Goal: Register for event/course

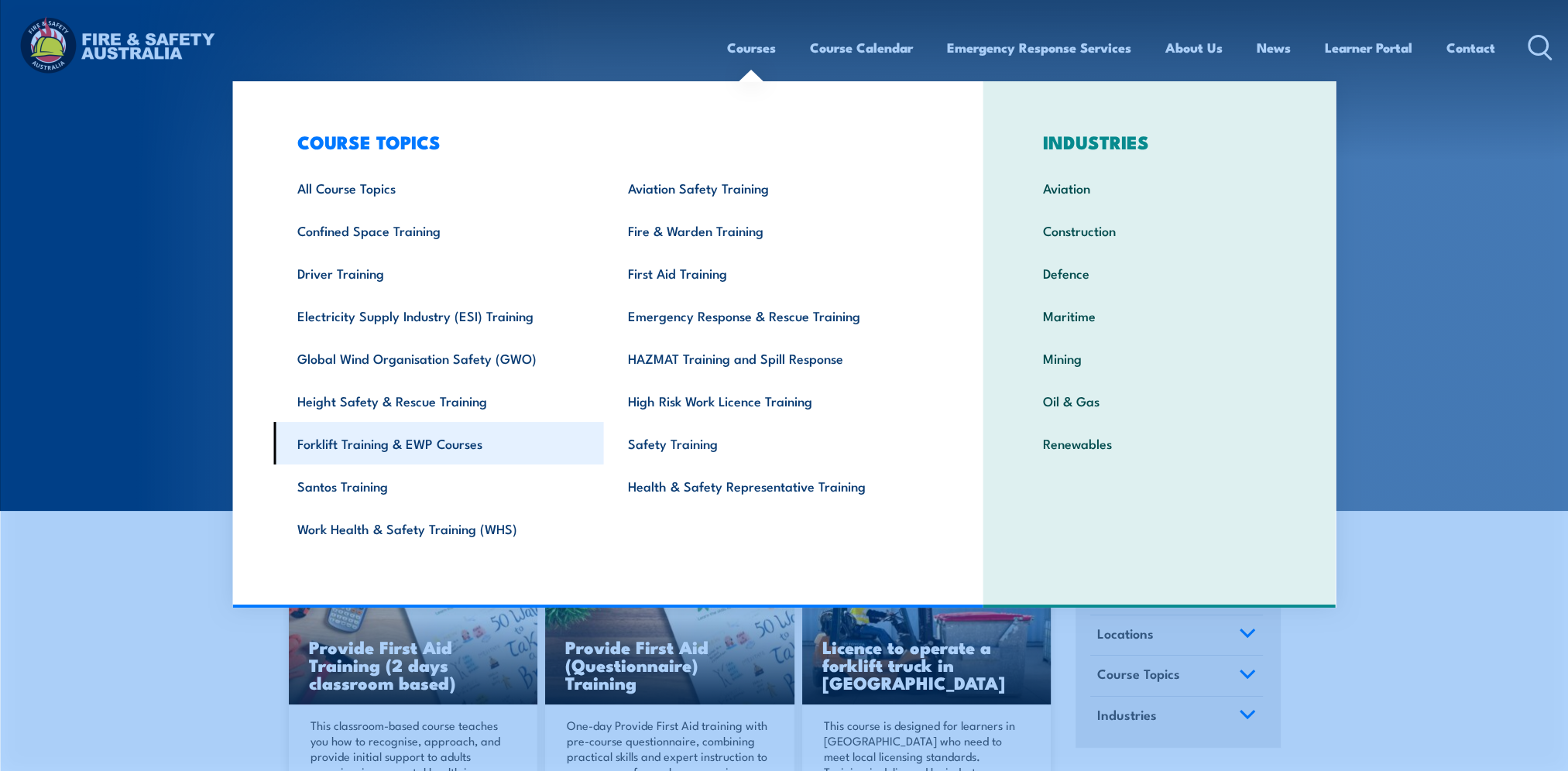
click at [382, 444] on link "Forklift Training & EWP Courses" at bounding box center [439, 443] width 331 height 42
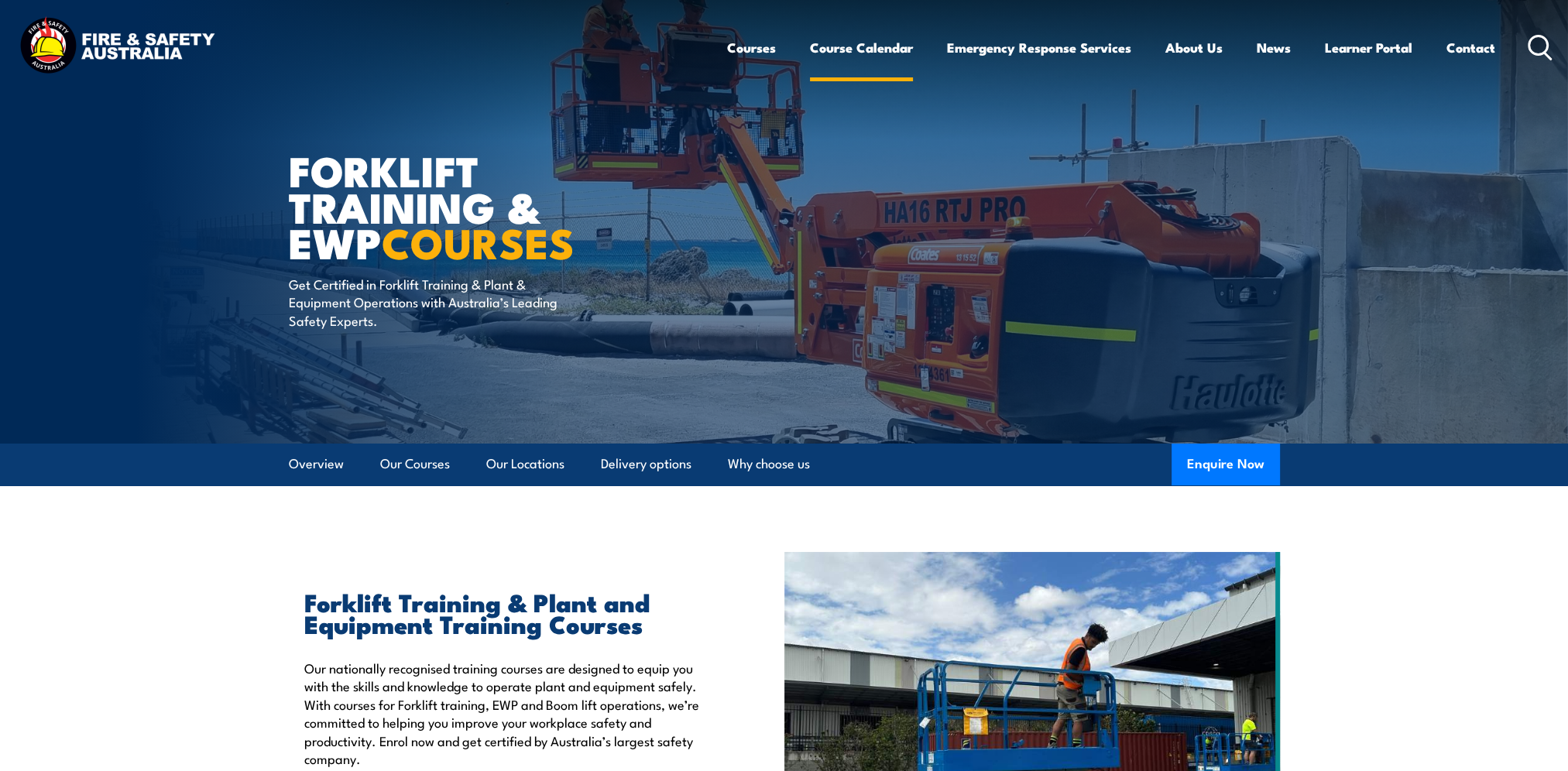
click at [856, 50] on link "Course Calendar" at bounding box center [862, 47] width 103 height 41
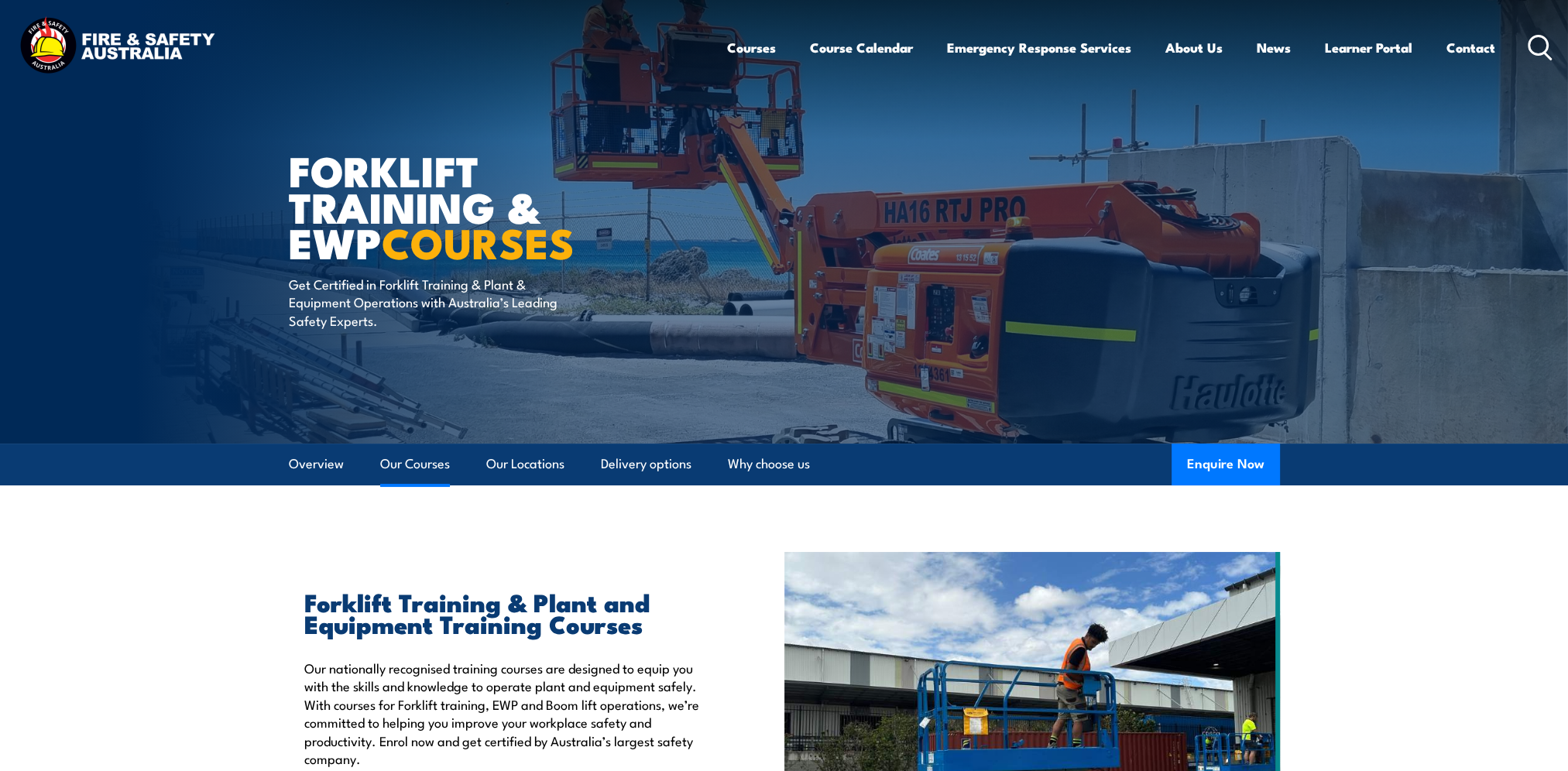
click at [440, 464] on link "Our Courses" at bounding box center [414, 464] width 70 height 41
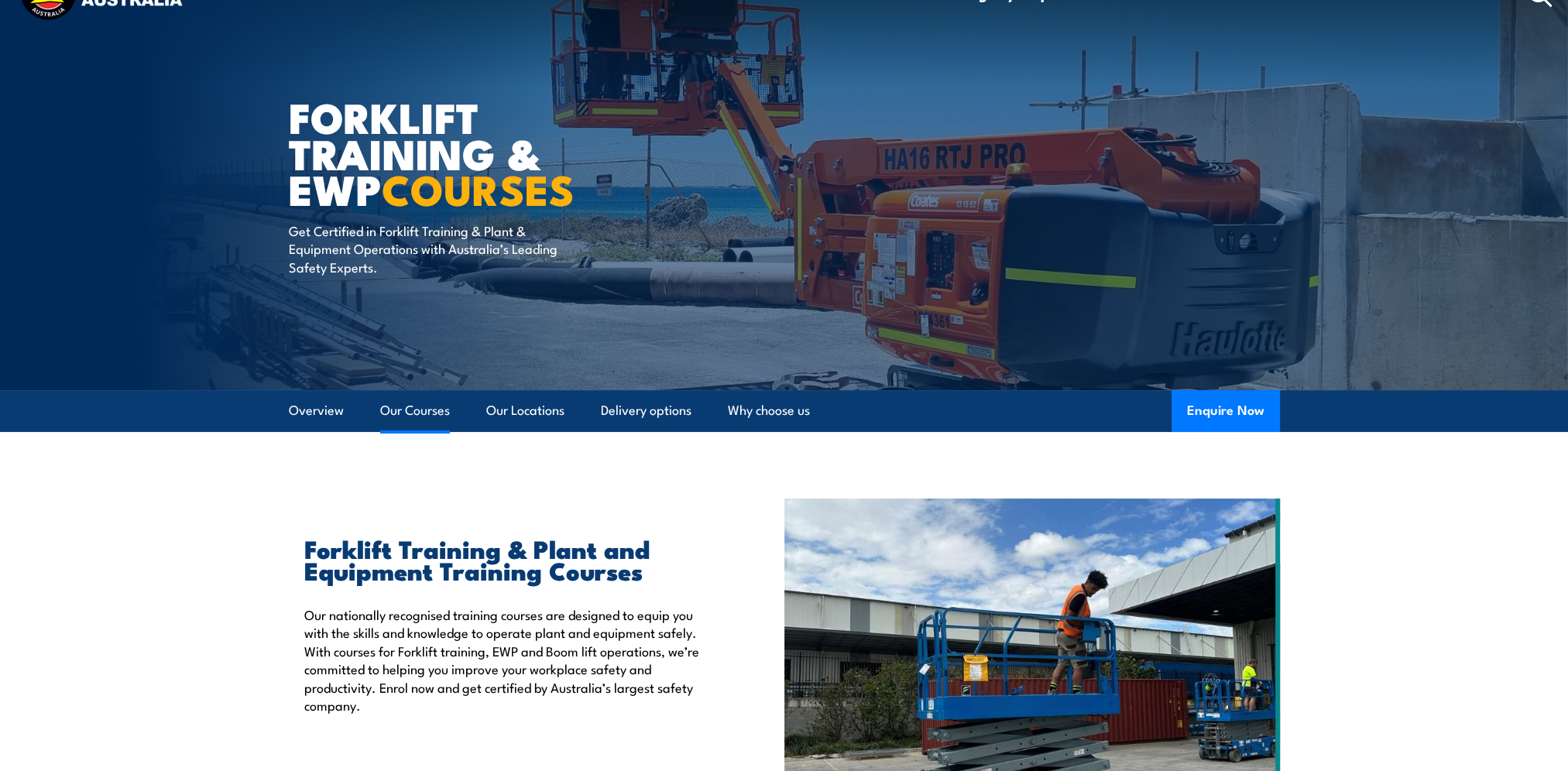
scroll to position [78, 0]
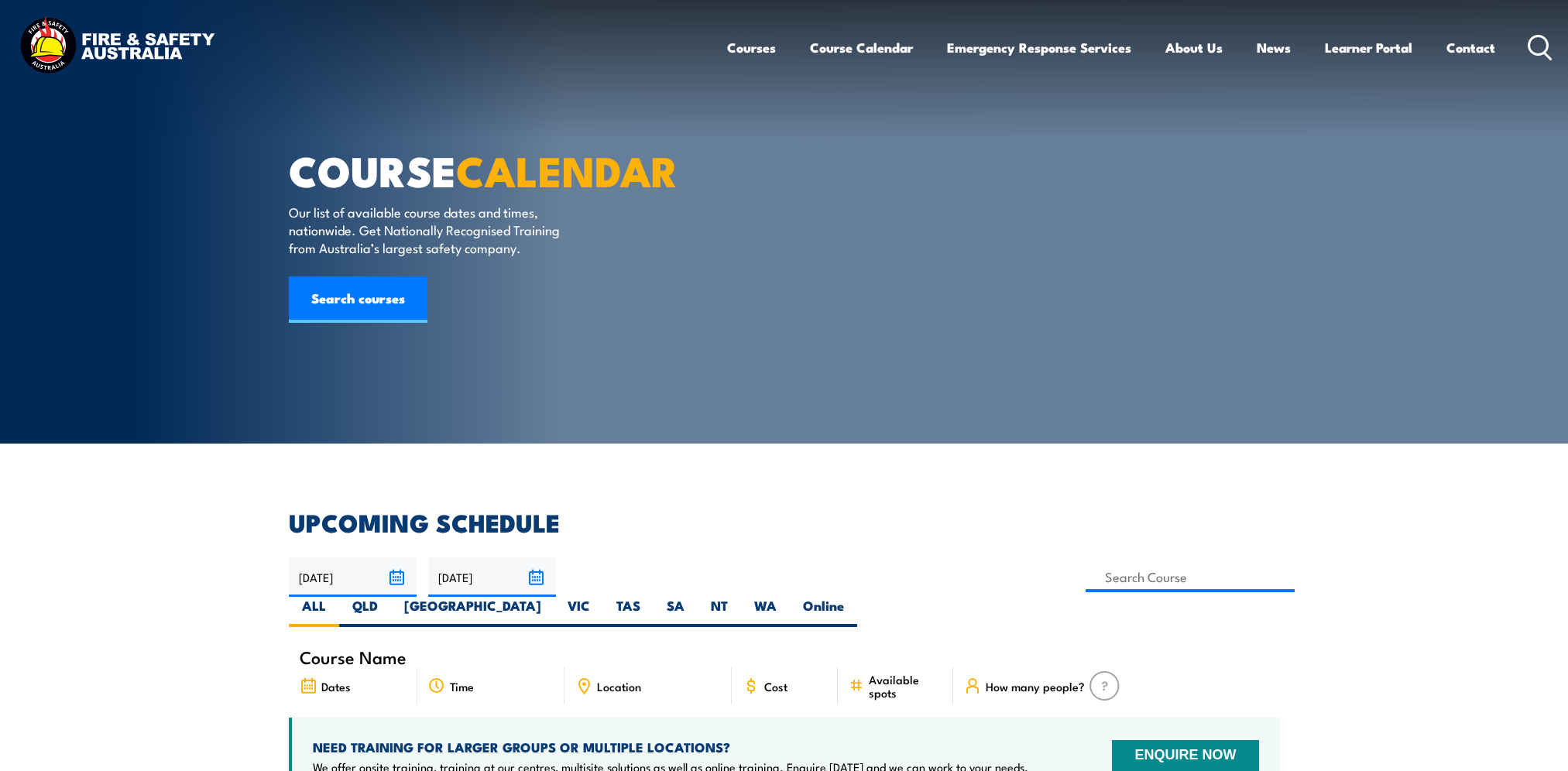
click at [698, 596] on label "SA" at bounding box center [675, 612] width 44 height 30
click at [695, 596] on input "SA" at bounding box center [689, 601] width 10 height 10
radio input "true"
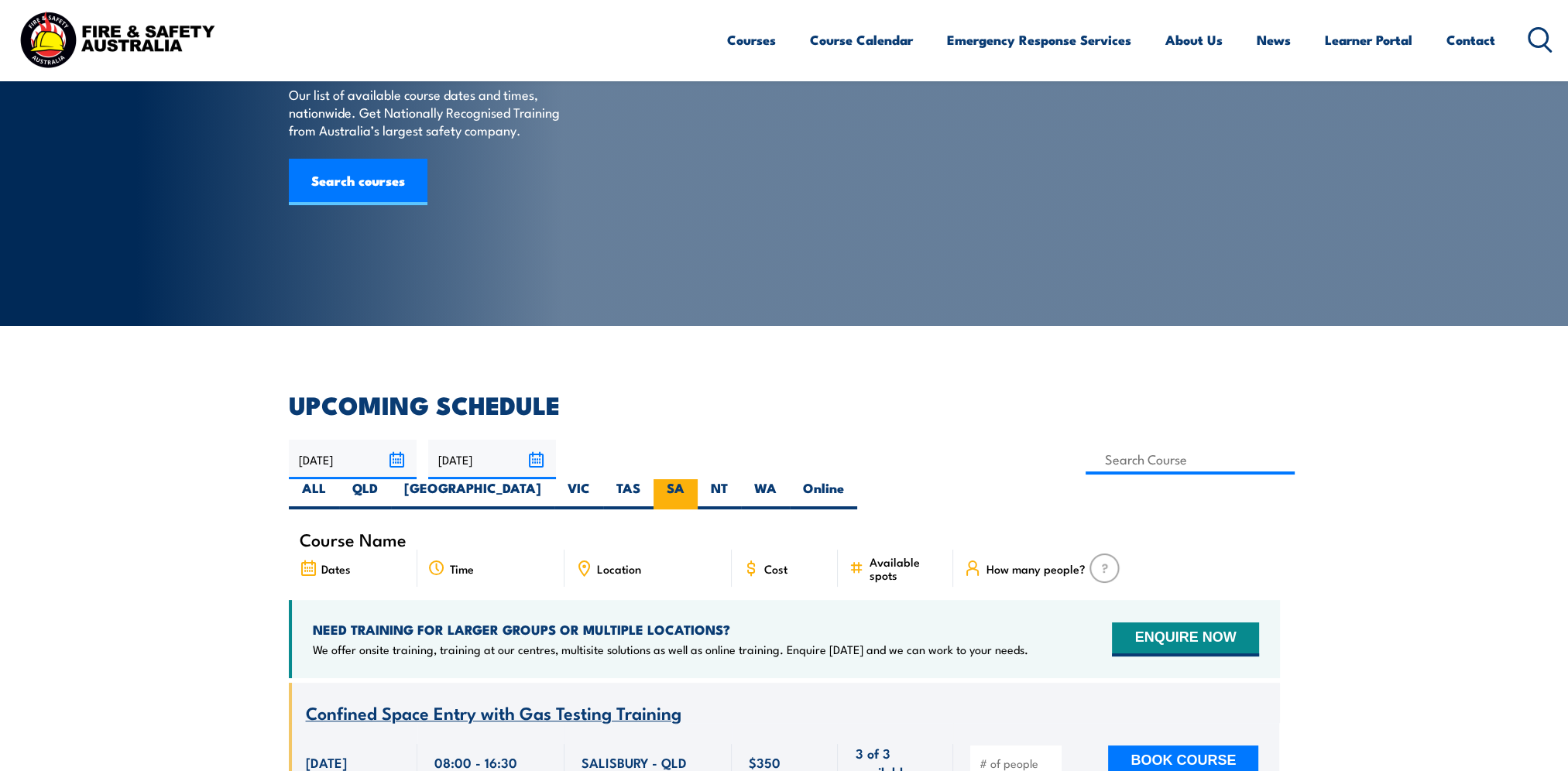
scroll to position [154, 0]
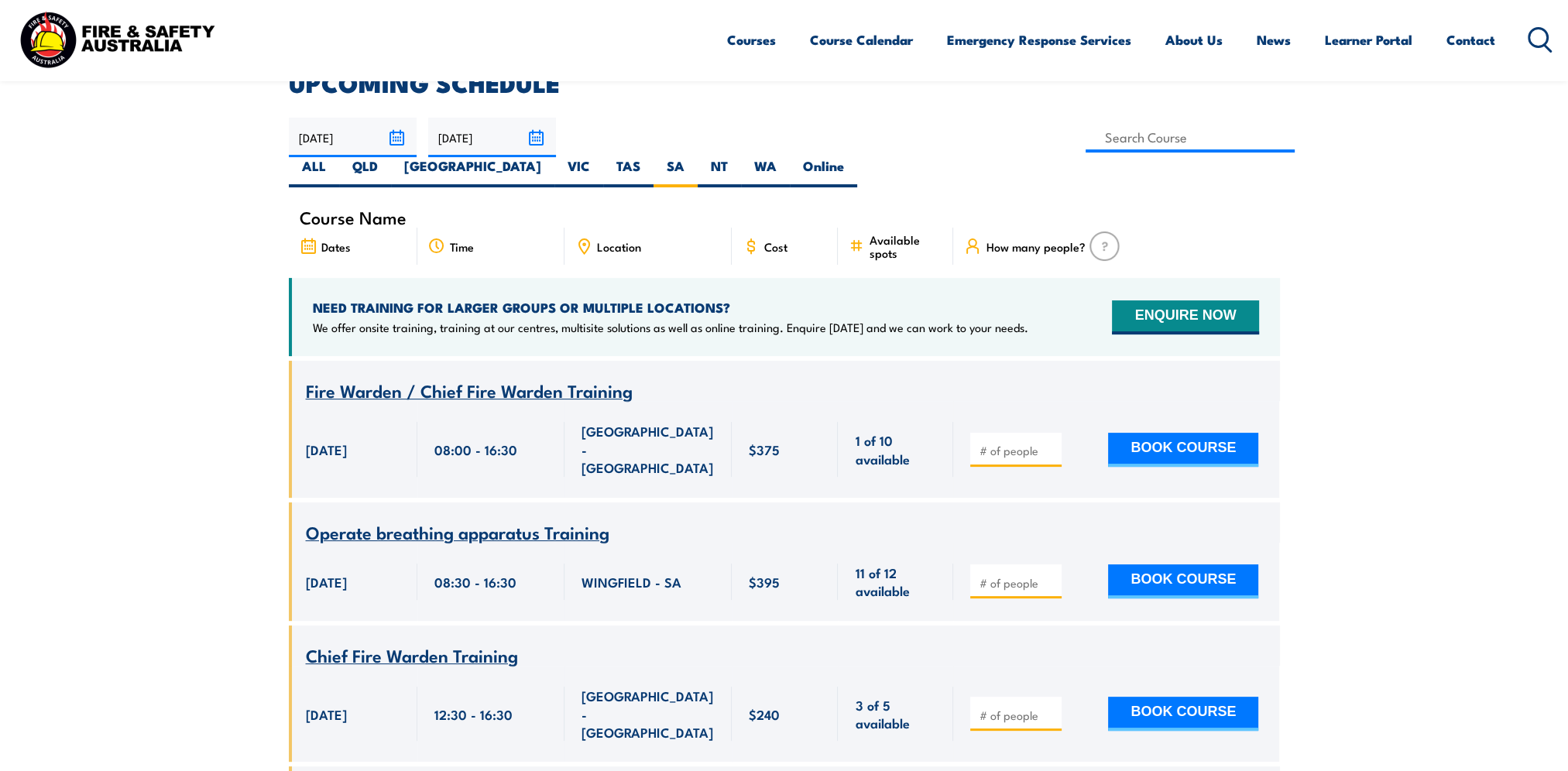
scroll to position [356, 0]
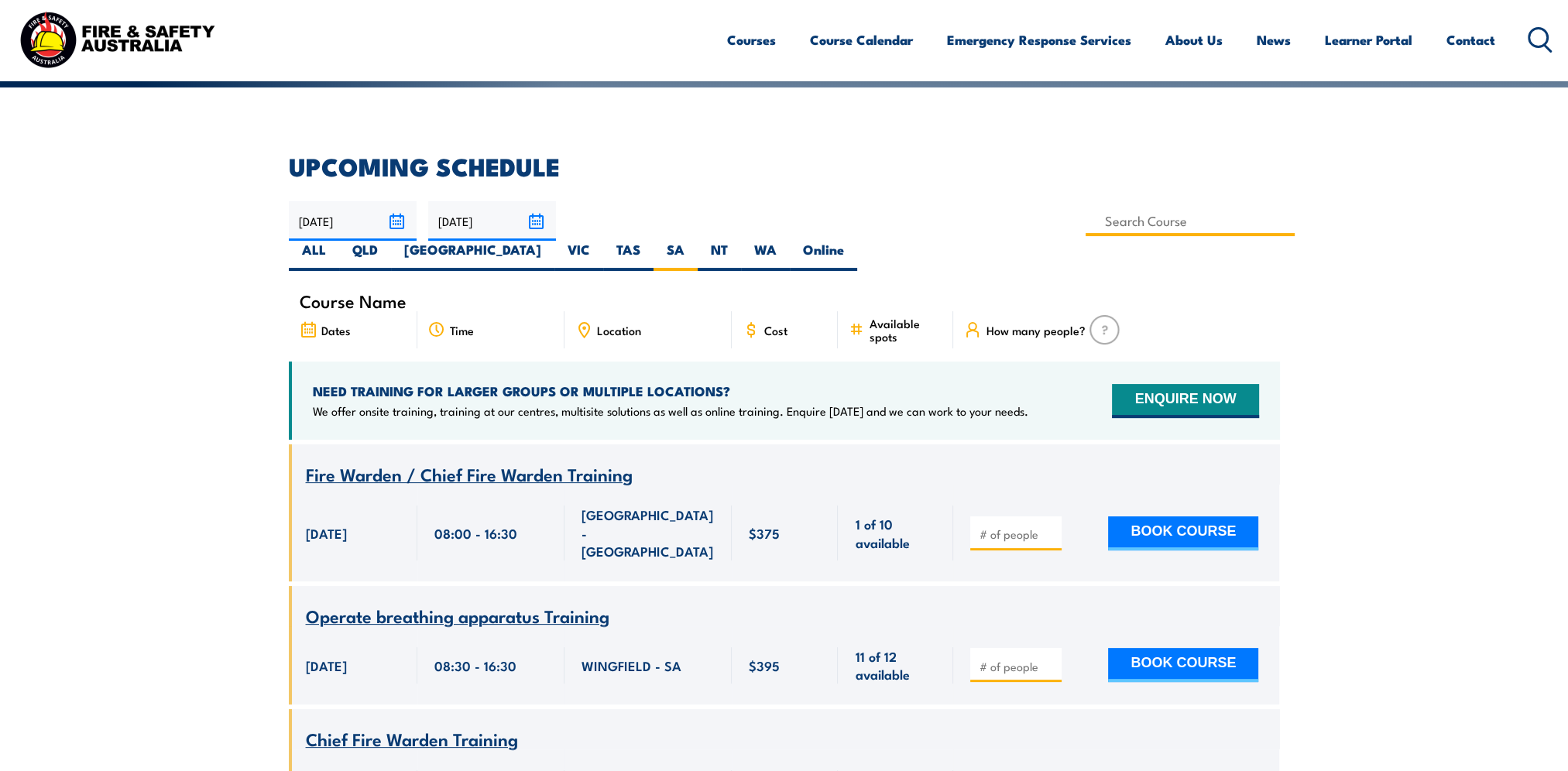
click at [1085, 226] on input at bounding box center [1190, 221] width 210 height 30
type input "VOC – HRWL EWP over 11m"
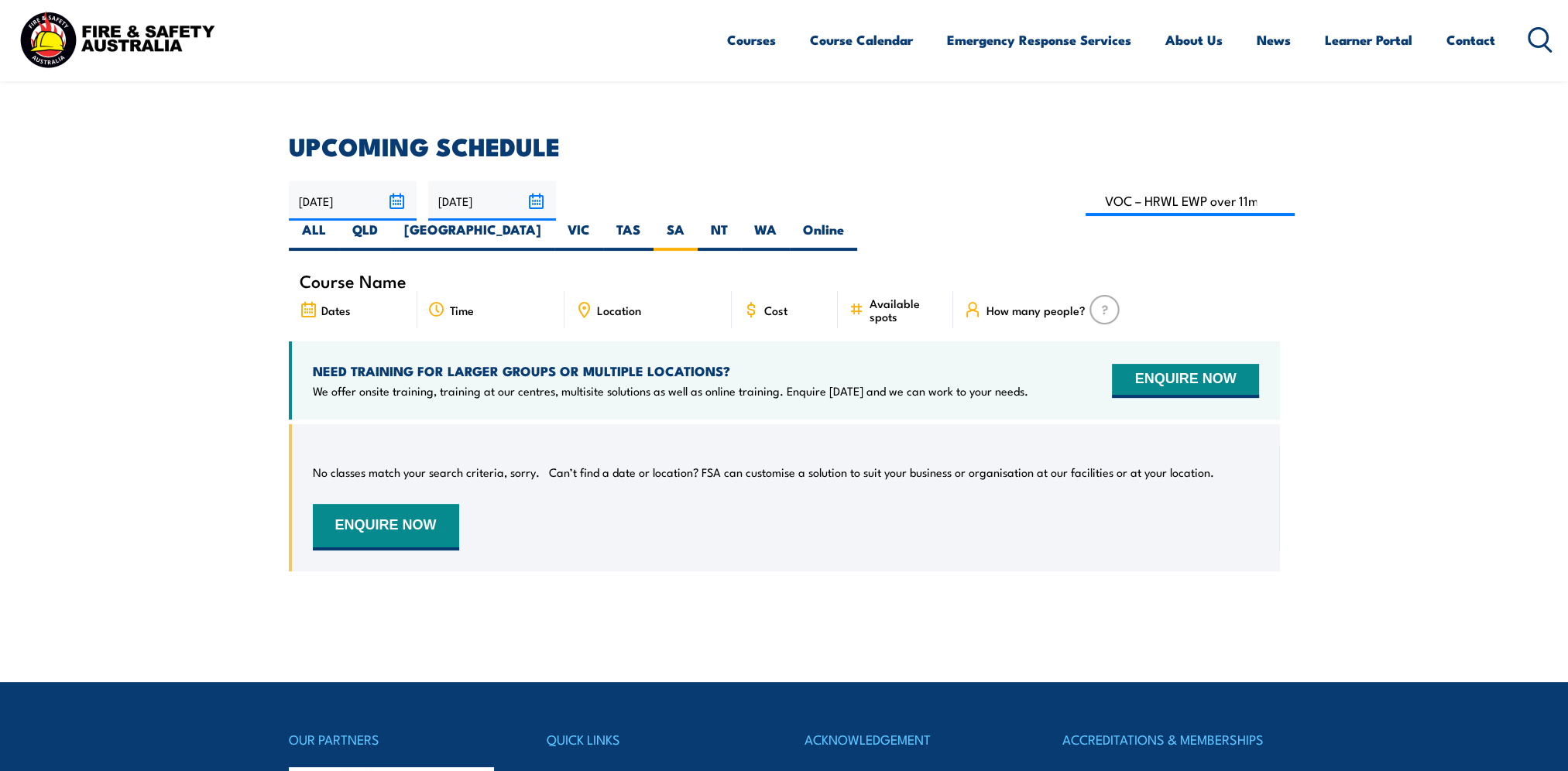
scroll to position [278, 0]
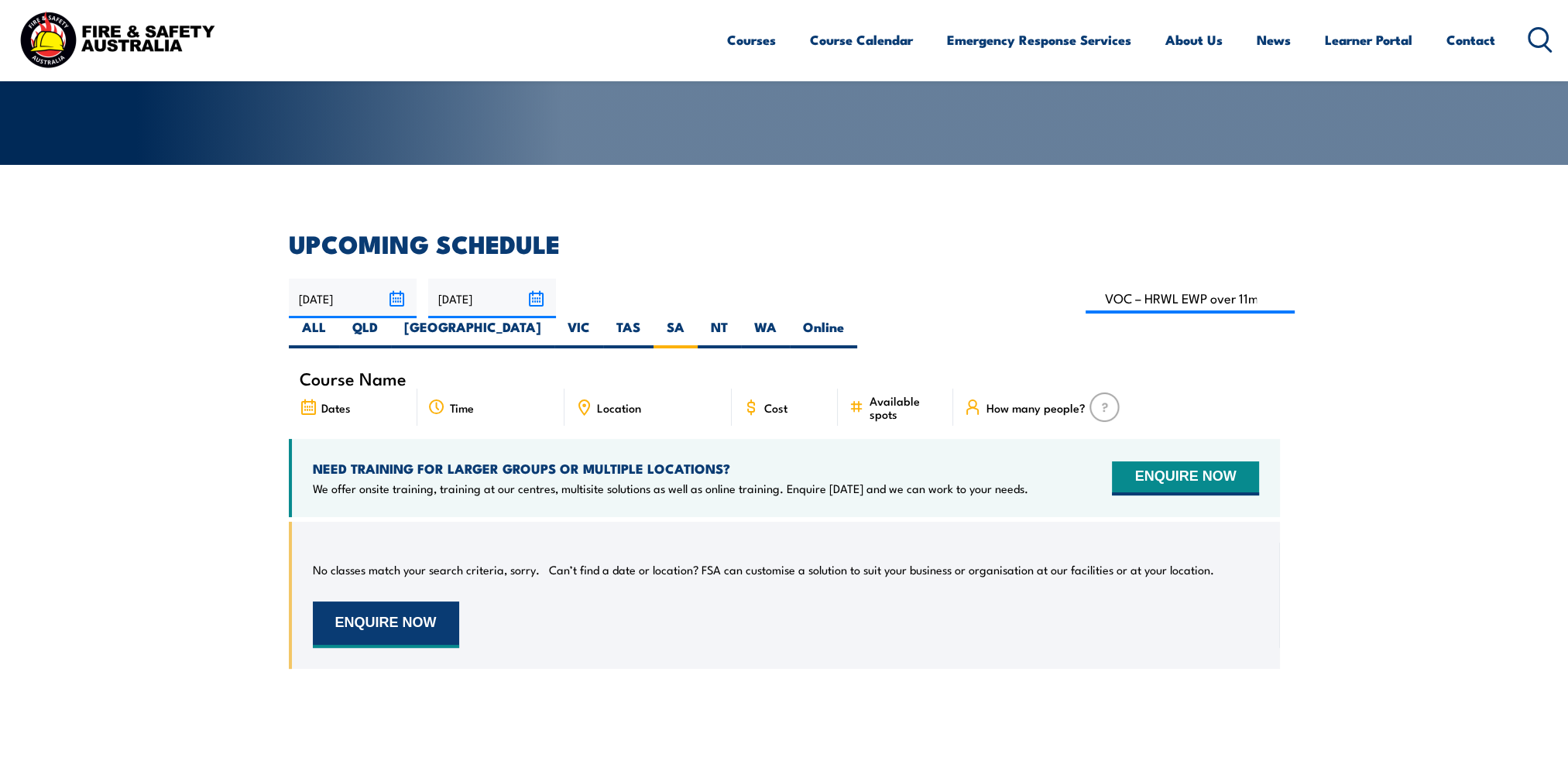
click at [424, 601] on button "ENQUIRE NOW" at bounding box center [386, 624] width 146 height 46
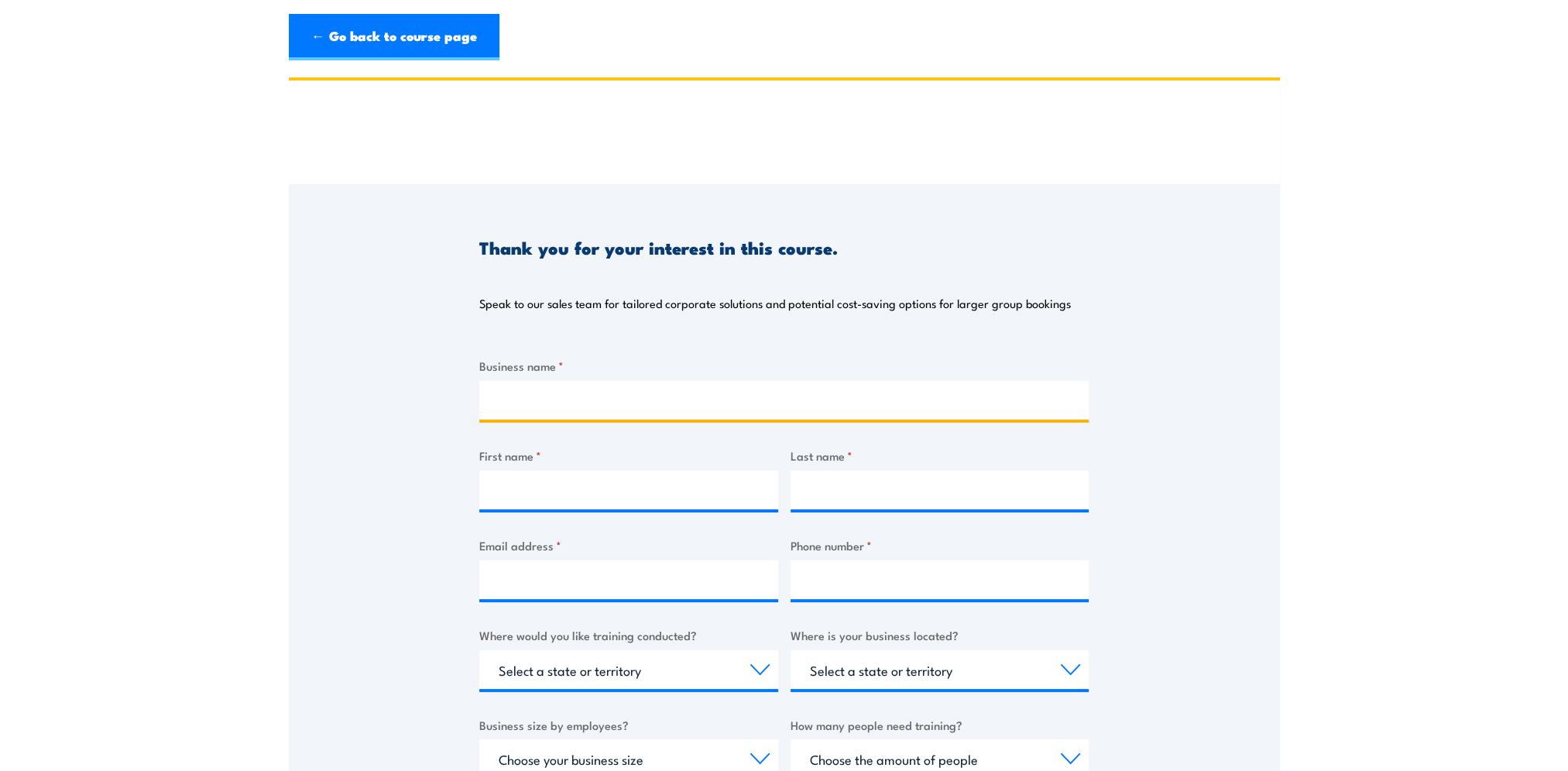
click at [567, 402] on input "Business name *" at bounding box center [784, 400] width 609 height 39
type input "KAEFER Integrated Services"
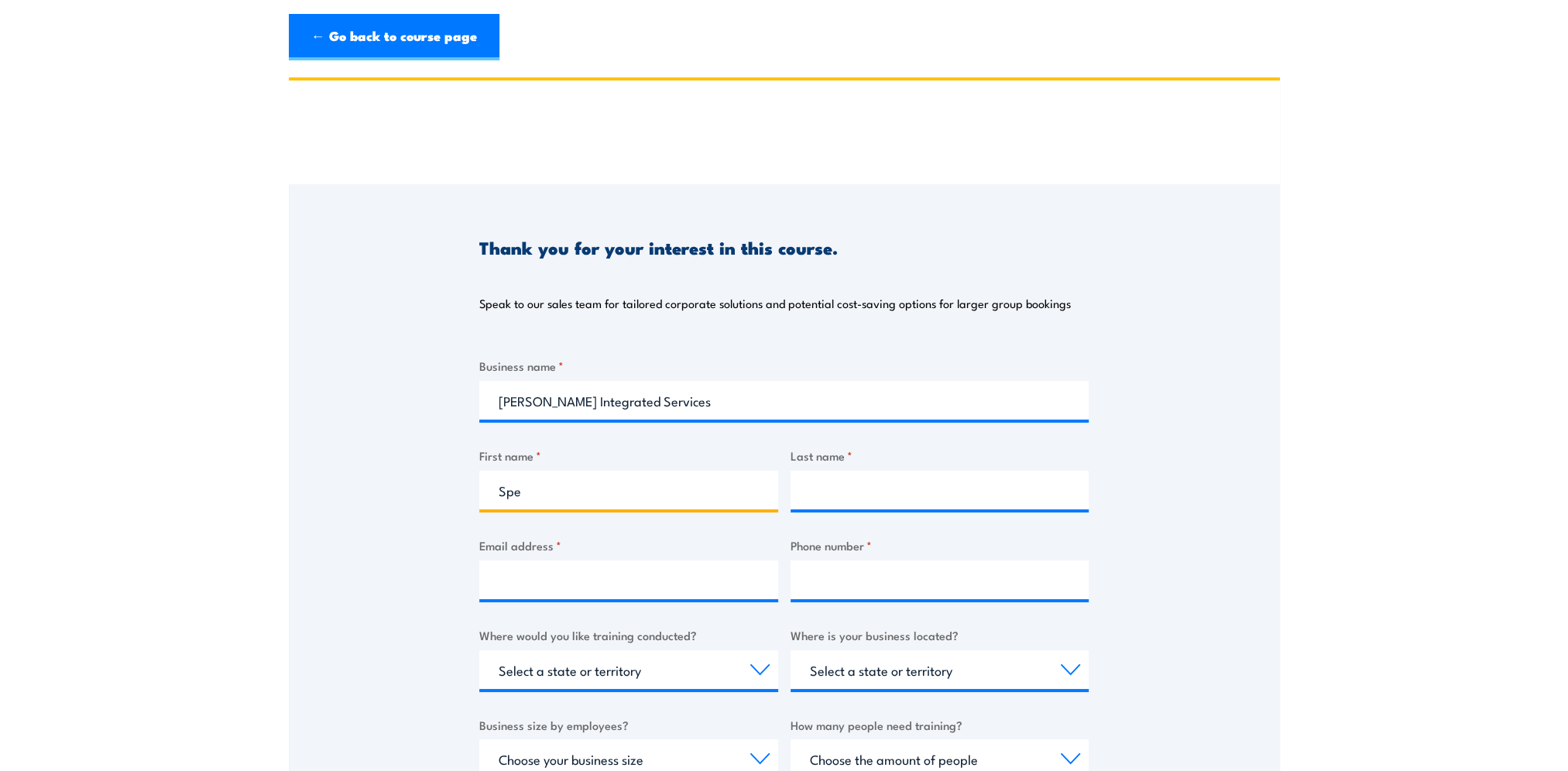
type input "Spencer"
type input "Finlayson"
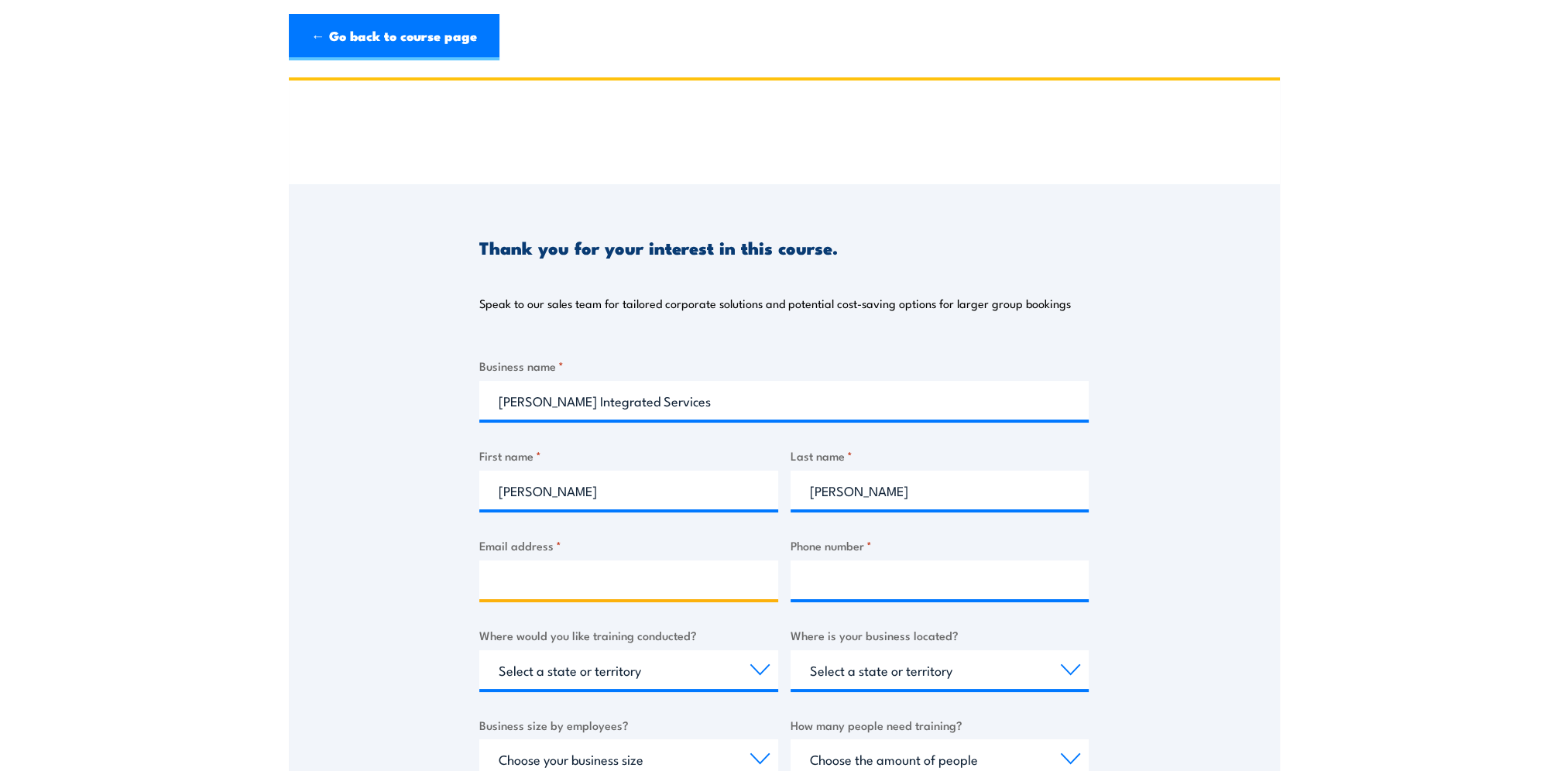
type input "S.Finlayson@kaefer.com.au"
type input "0499276909"
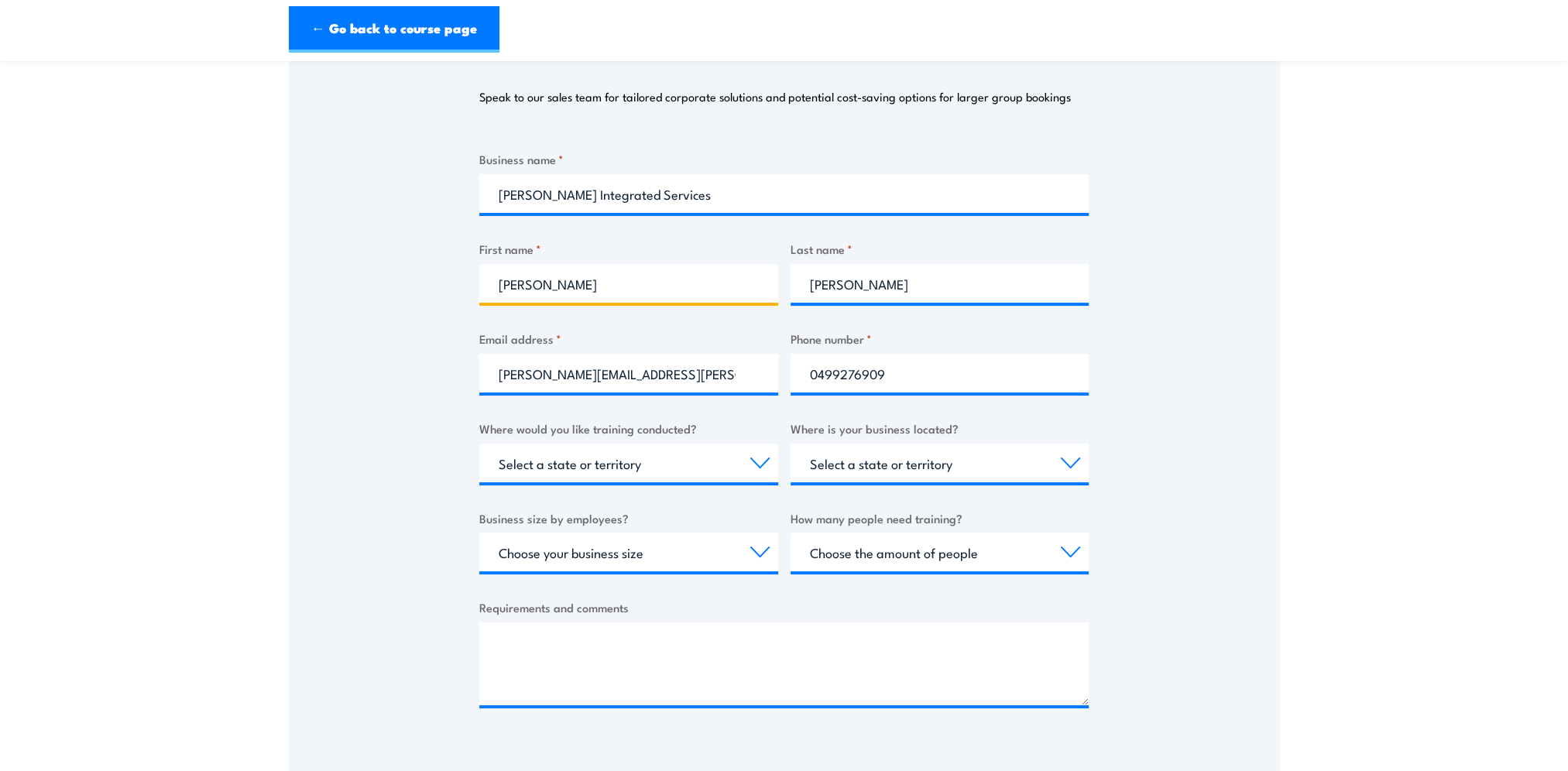
scroll to position [232, 0]
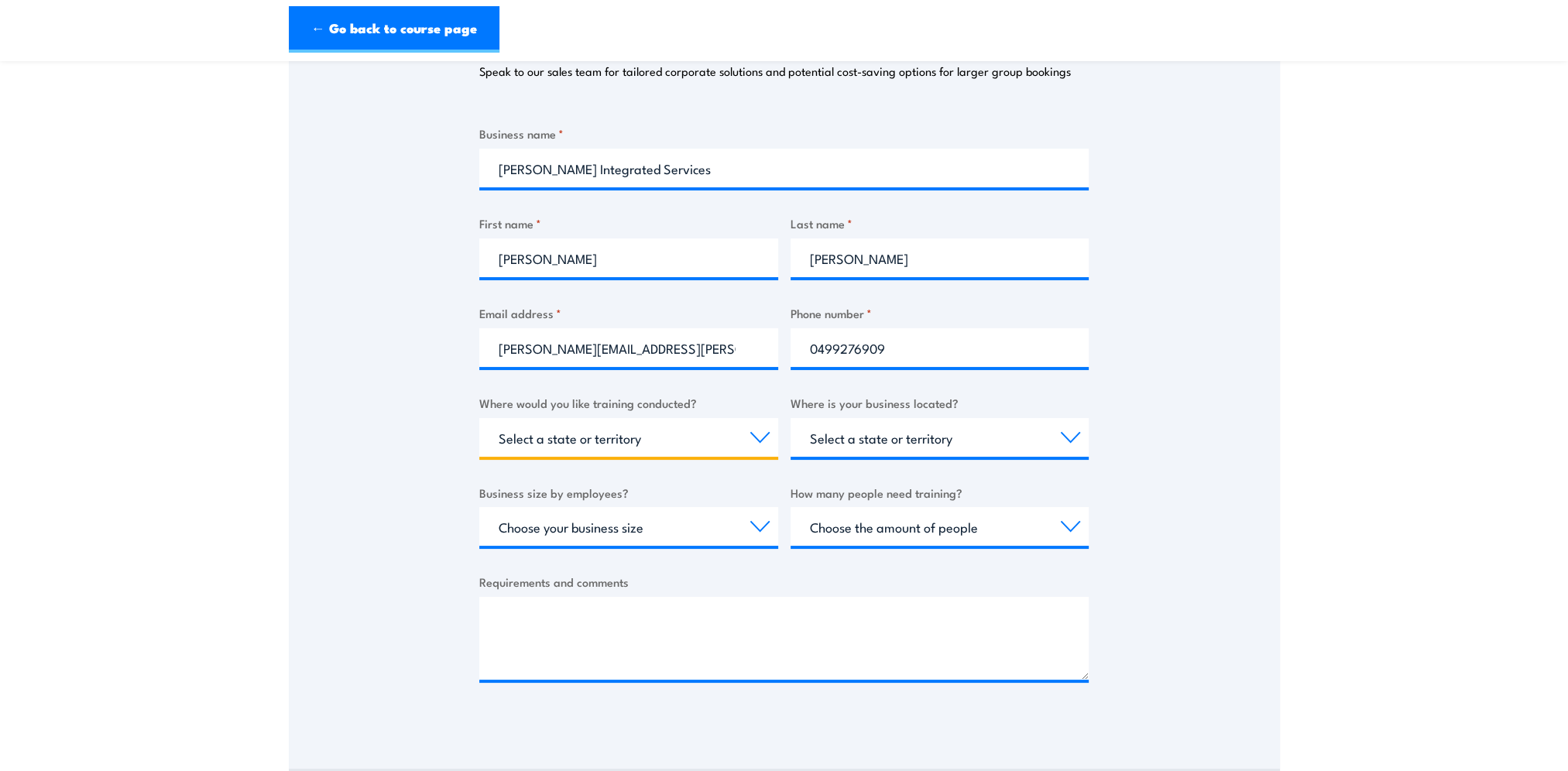
click at [749, 438] on select "Select a state or territory Nationally - multiple locations QLD NSW VIC SA ACT …" at bounding box center [629, 437] width 299 height 39
select select "SA"
click at [479, 418] on select "Select a state or territory Nationally - multiple locations QLD NSW VIC SA ACT …" at bounding box center [629, 437] width 299 height 39
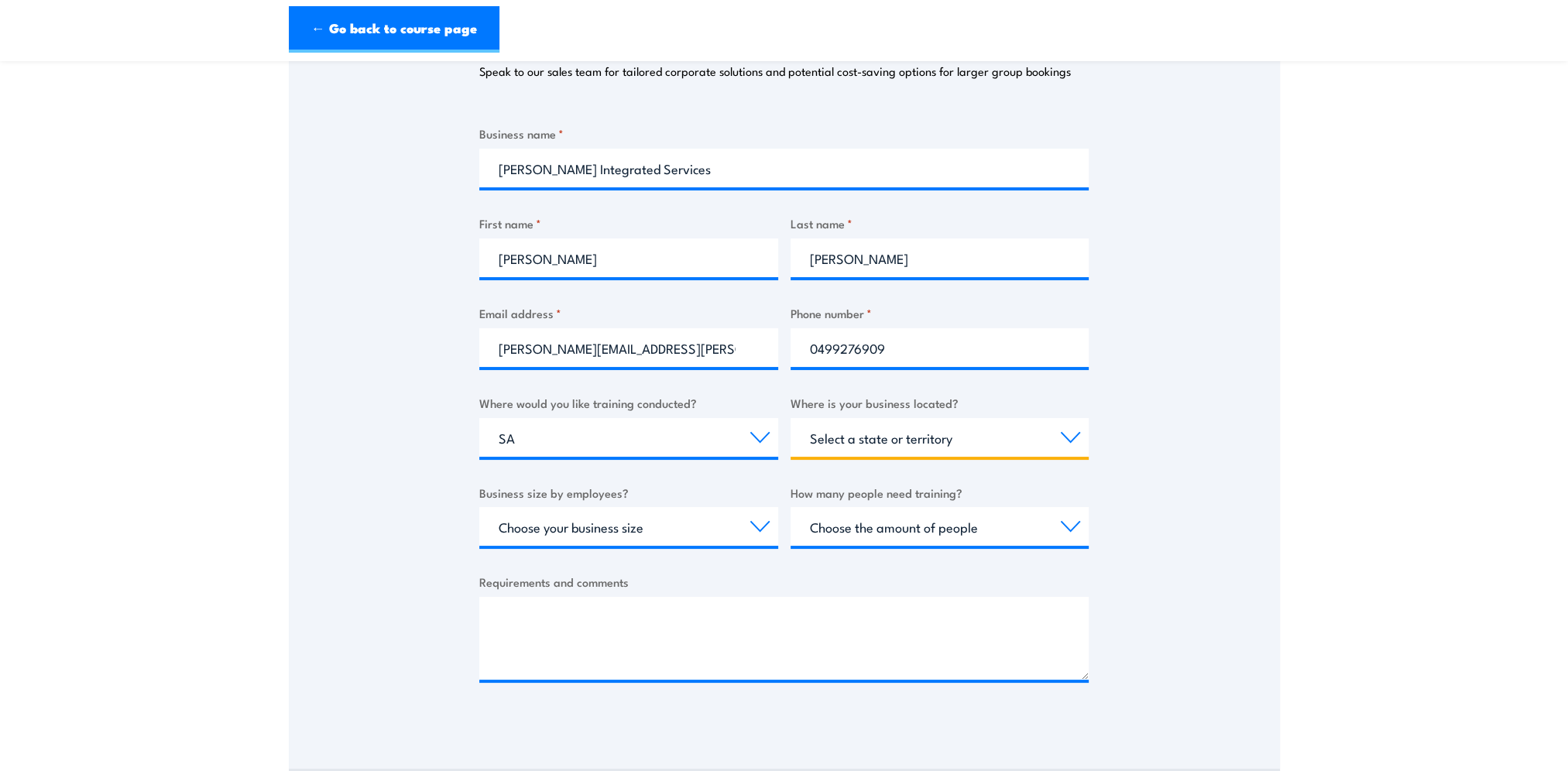
click at [1074, 440] on select "Select a state or territory QLD NSW VIC SA ACT WA TAS NT" at bounding box center [940, 437] width 299 height 39
select select "SA"
click at [791, 418] on select "Select a state or territory QLD NSW VIC SA ACT WA TAS NT" at bounding box center [940, 437] width 299 height 39
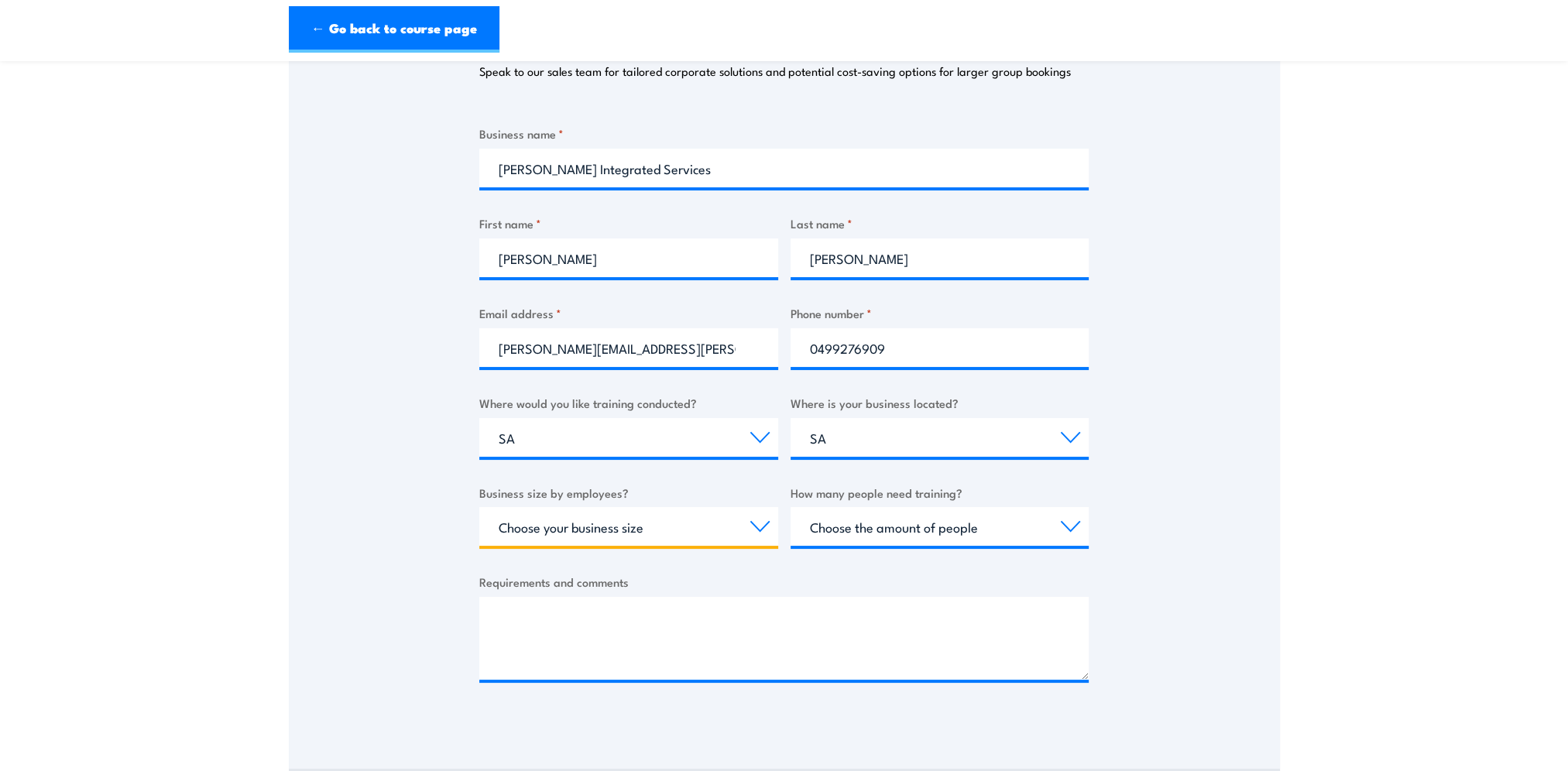
click at [759, 529] on select "Choose your business size 1 to 19 20 to 199 200+" at bounding box center [629, 526] width 299 height 39
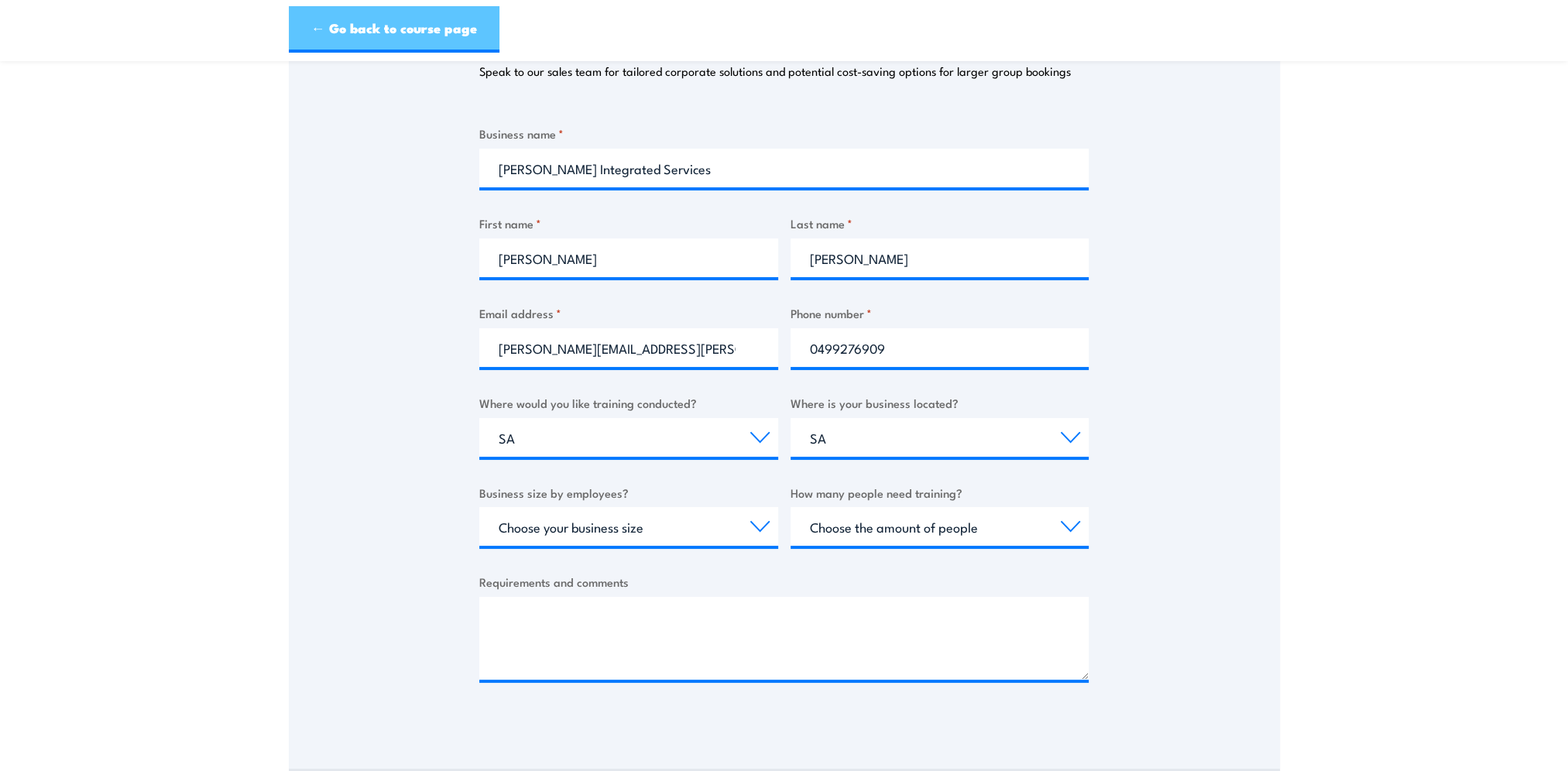
click at [370, 22] on link "← Go back to course page" at bounding box center [394, 29] width 211 height 46
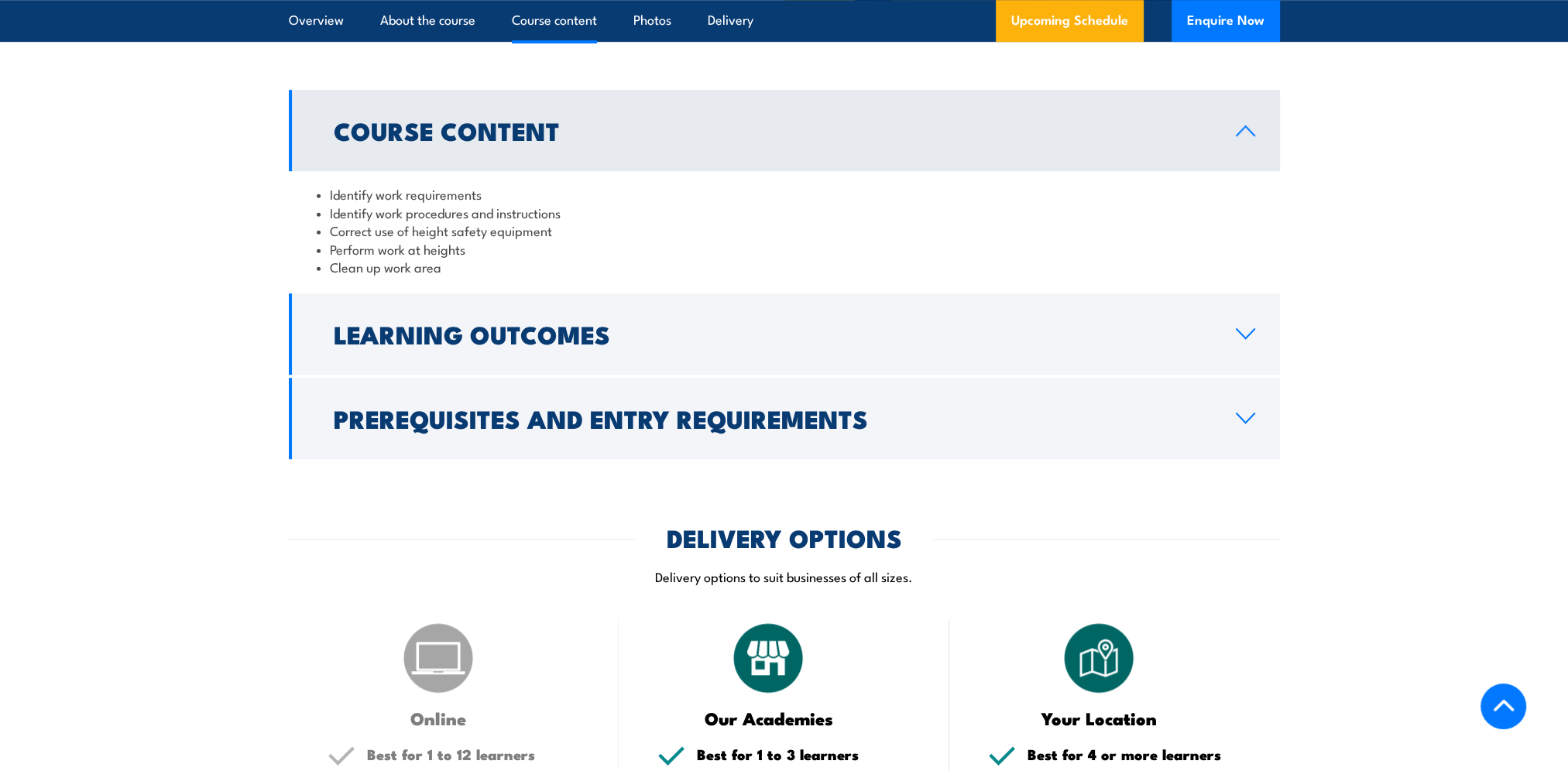
scroll to position [1340, 0]
